Goal: Transaction & Acquisition: Register for event/course

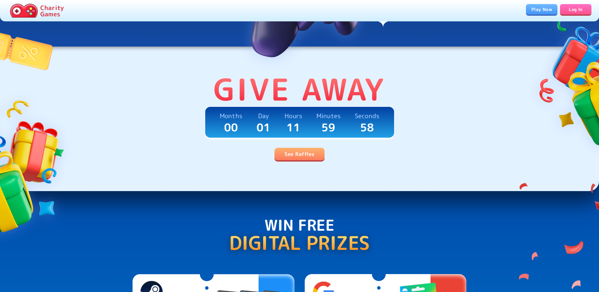
scroll to position [128, 0]
click at [306, 158] on link "See Raffles" at bounding box center [299, 154] width 50 height 13
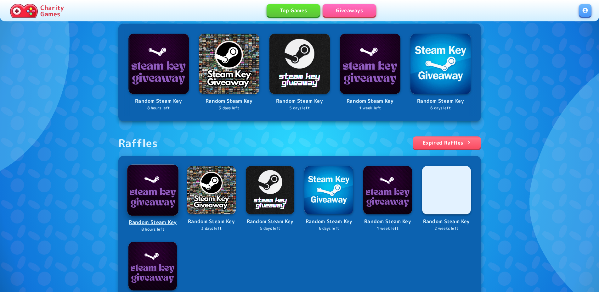
scroll to position [246, 0]
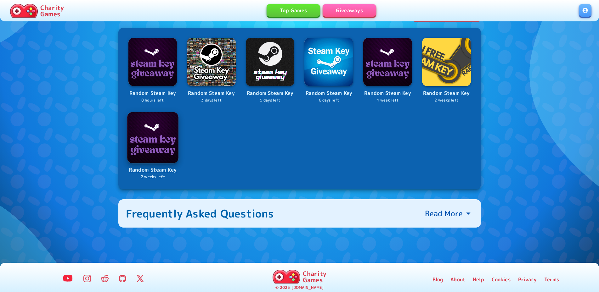
click at [162, 174] on p "Random Steam Key" at bounding box center [153, 170] width 50 height 8
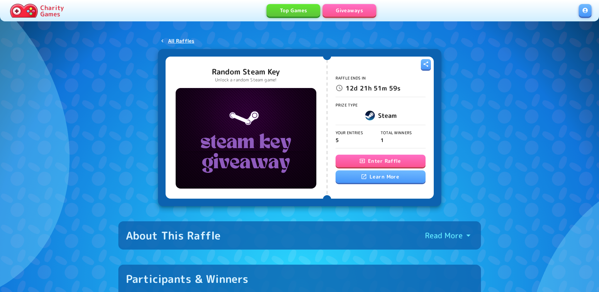
click at [379, 166] on button "Enter Raffle" at bounding box center [380, 161] width 90 height 13
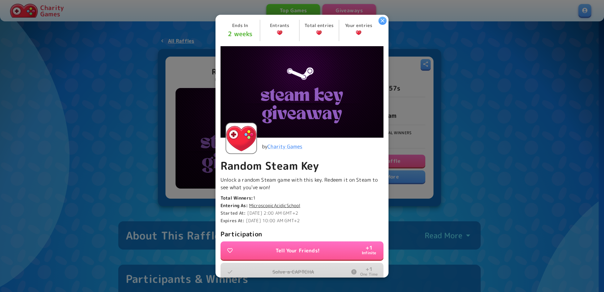
scroll to position [116, 0]
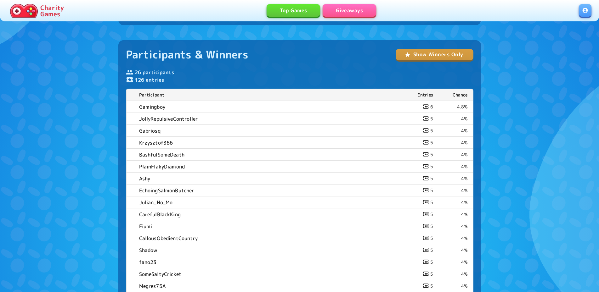
scroll to position [353, 0]
